Goal: Information Seeking & Learning: Learn about a topic

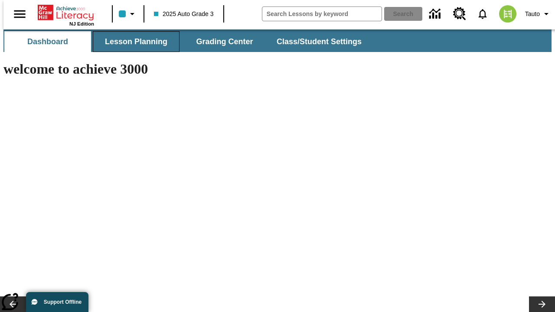
click at [133, 42] on button "Lesson Planning" at bounding box center [136, 41] width 87 height 21
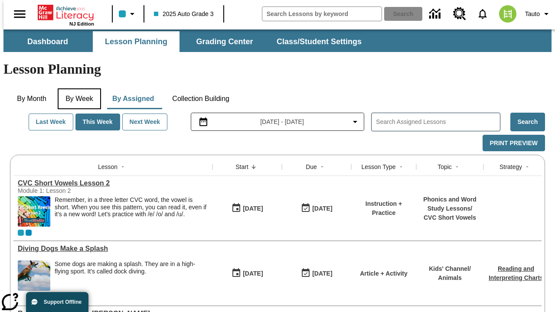
click at [78, 88] on button "By Week" at bounding box center [79, 98] width 43 height 21
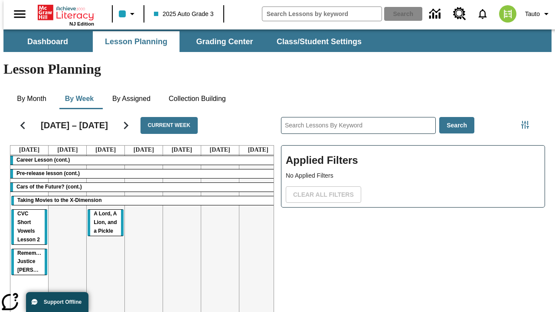
click at [254, 215] on tr "Career Lesson (cont.) Pre-release lesson (cont.) Cars of the Future? (cont.) Ta…" at bounding box center [143, 248] width 267 height 187
